Goal: Information Seeking & Learning: Learn about a topic

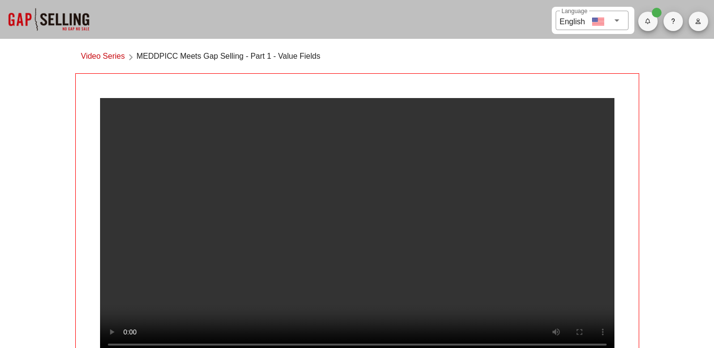
click at [96, 56] on link "Video Series" at bounding box center [103, 57] width 44 height 13
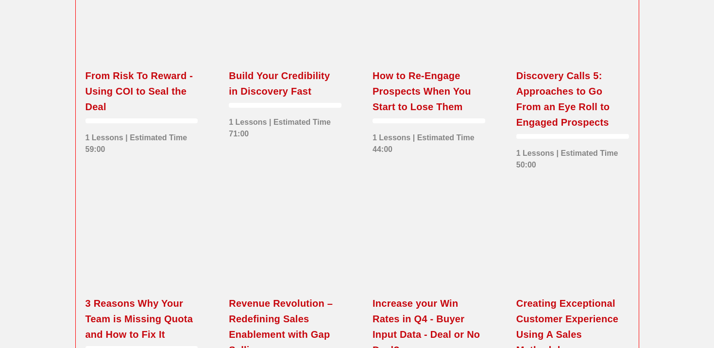
scroll to position [1256, 0]
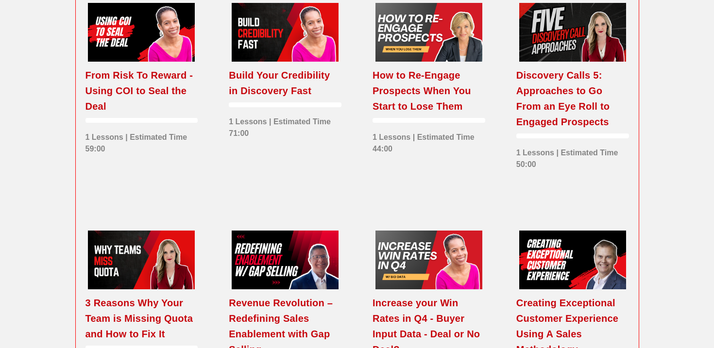
click at [559, 62] on div at bounding box center [572, 32] width 107 height 59
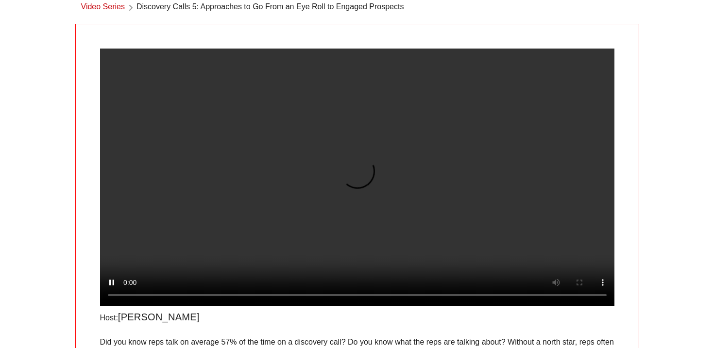
scroll to position [52, 0]
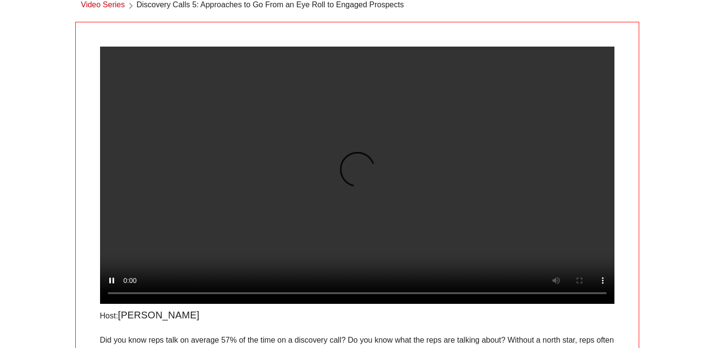
click at [276, 188] on video at bounding box center [357, 176] width 515 height 258
click at [331, 281] on video at bounding box center [357, 176] width 515 height 258
